Goal: Task Accomplishment & Management: Manage account settings

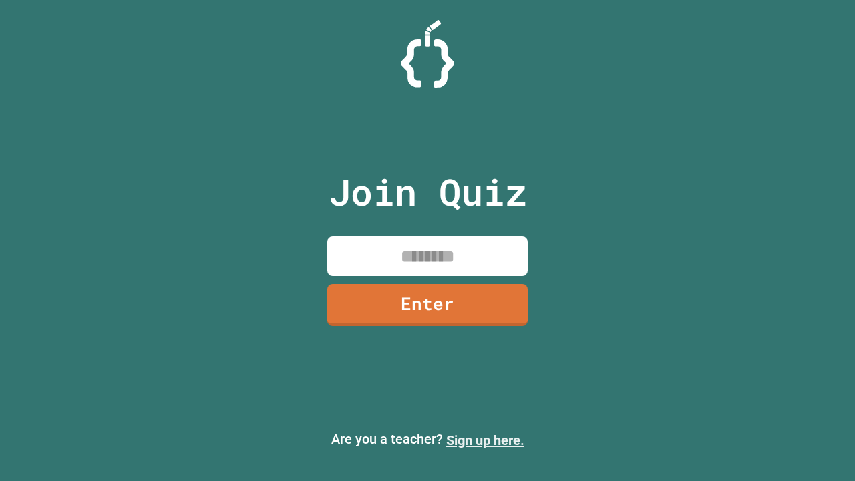
click at [479, 440] on link "Sign up here." at bounding box center [485, 440] width 78 height 16
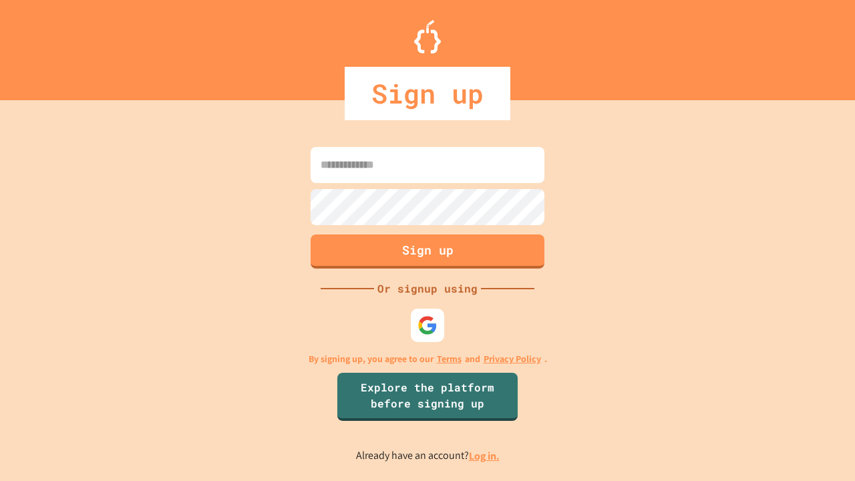
click at [485, 455] on link "Log in." at bounding box center [484, 456] width 31 height 14
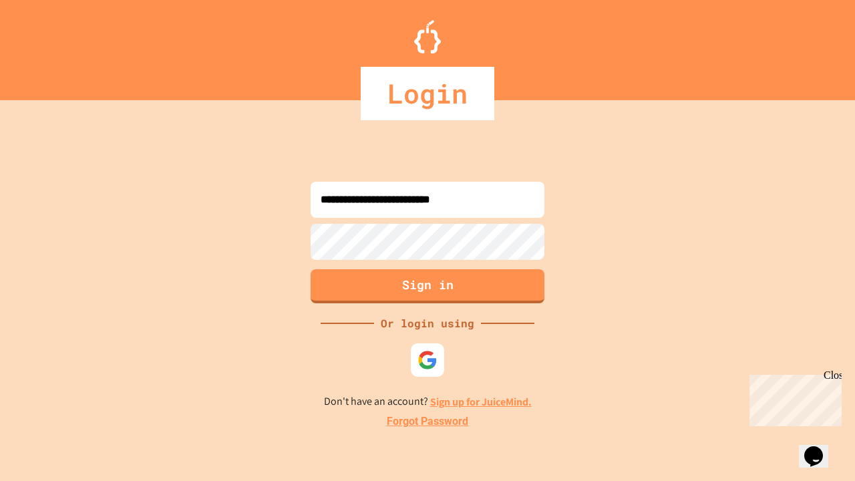
type input "**********"
